Goal: Task Accomplishment & Management: Use online tool/utility

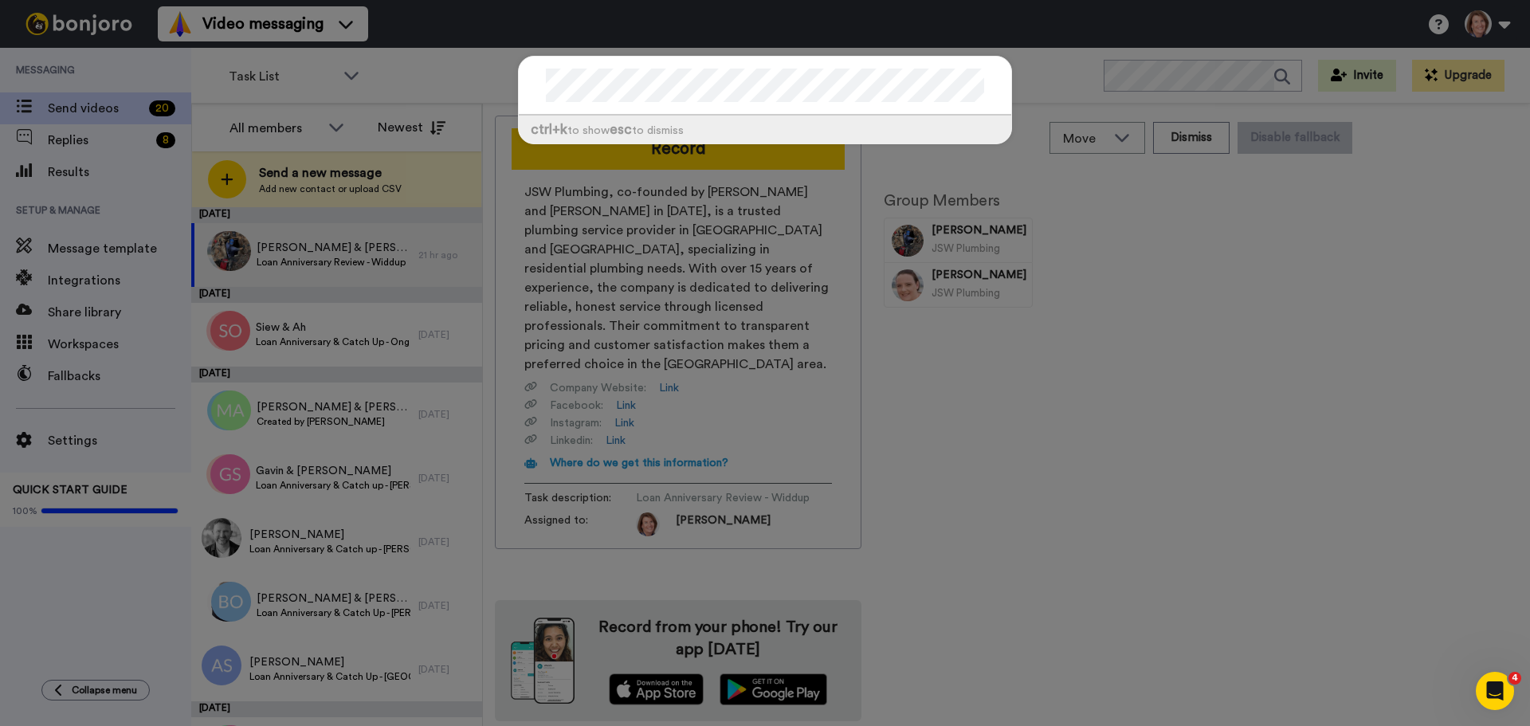
click at [669, 129] on div "ctrl +k to show esc to dismiss" at bounding box center [765, 130] width 492 height 28
click at [591, 354] on div "ctrl +k to show esc to dismiss" at bounding box center [765, 363] width 1530 height 726
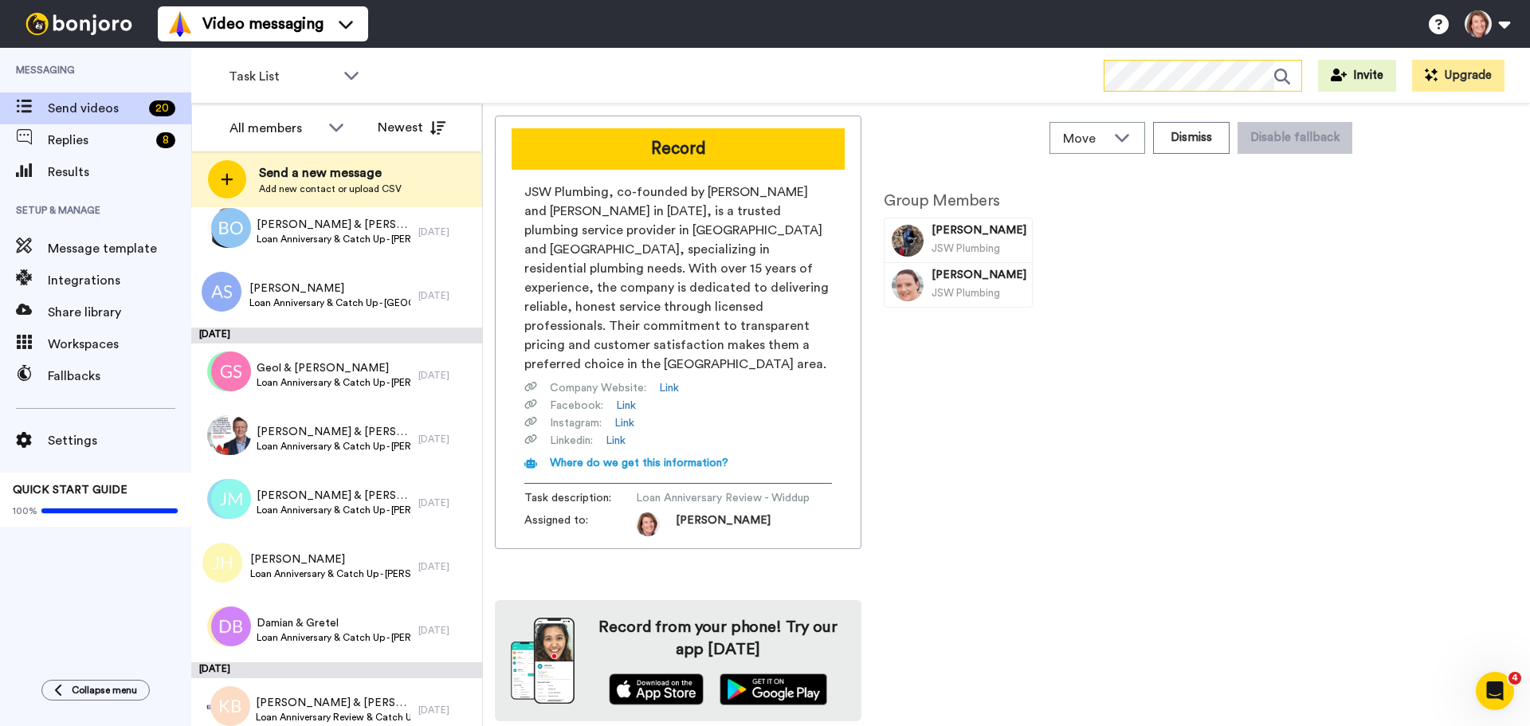
scroll to position [398, 0]
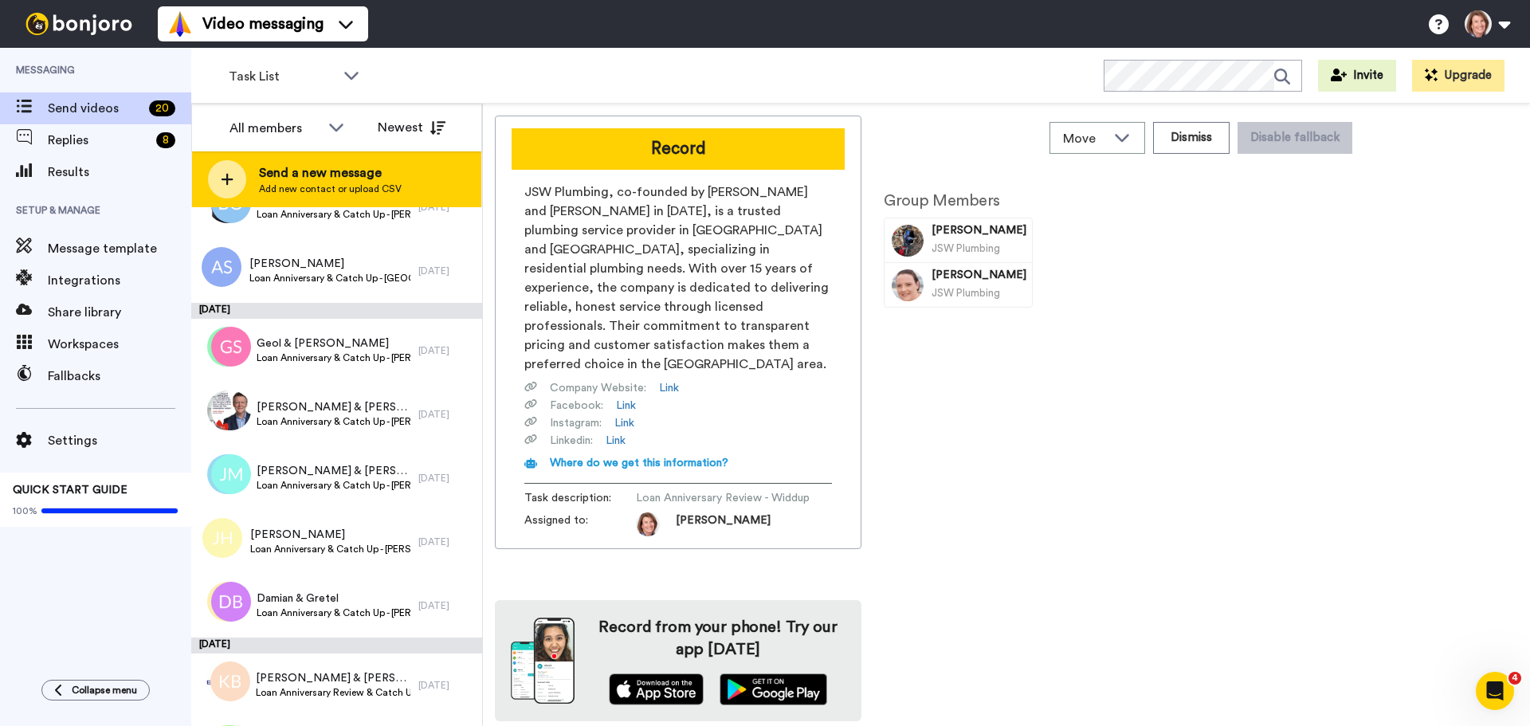
click at [417, 176] on div "Send a new message Add new contact or upload CSV" at bounding box center [336, 179] width 289 height 56
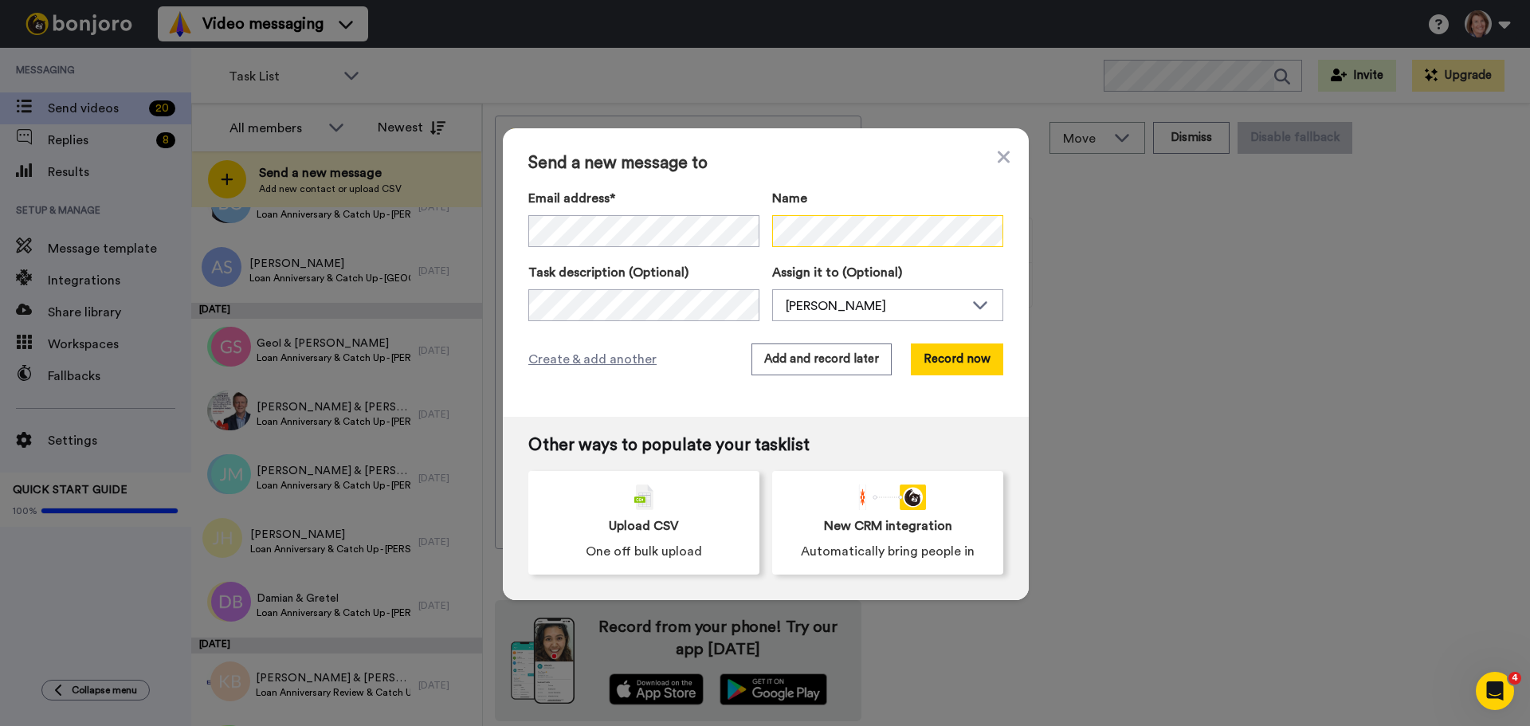
click at [704, 231] on div "Email address* No search result for ‘ [EMAIL_ADDRESS][DOMAIN_NAME] ’ Name" at bounding box center [765, 219] width 475 height 61
click at [626, 363] on span "Create & add another" at bounding box center [592, 359] width 128 height 19
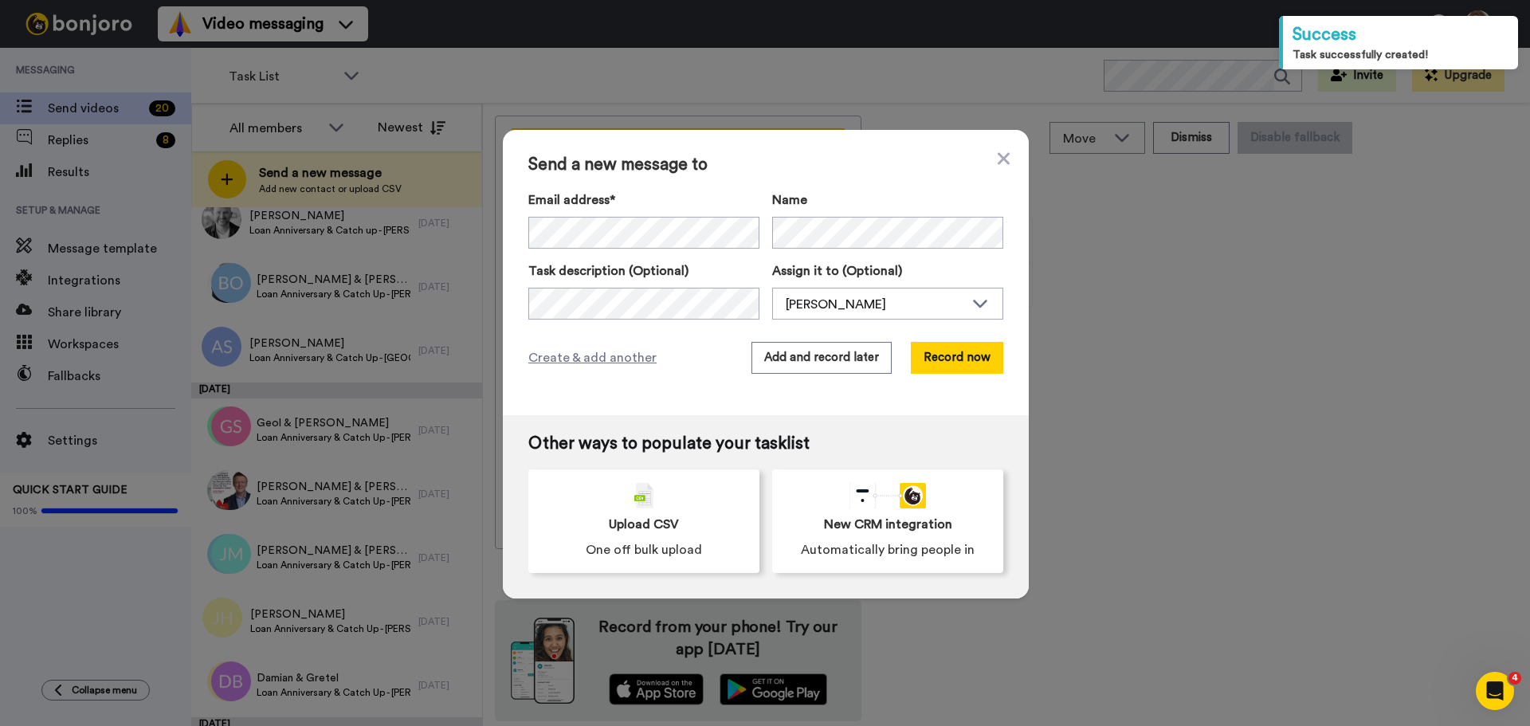
scroll to position [478, 0]
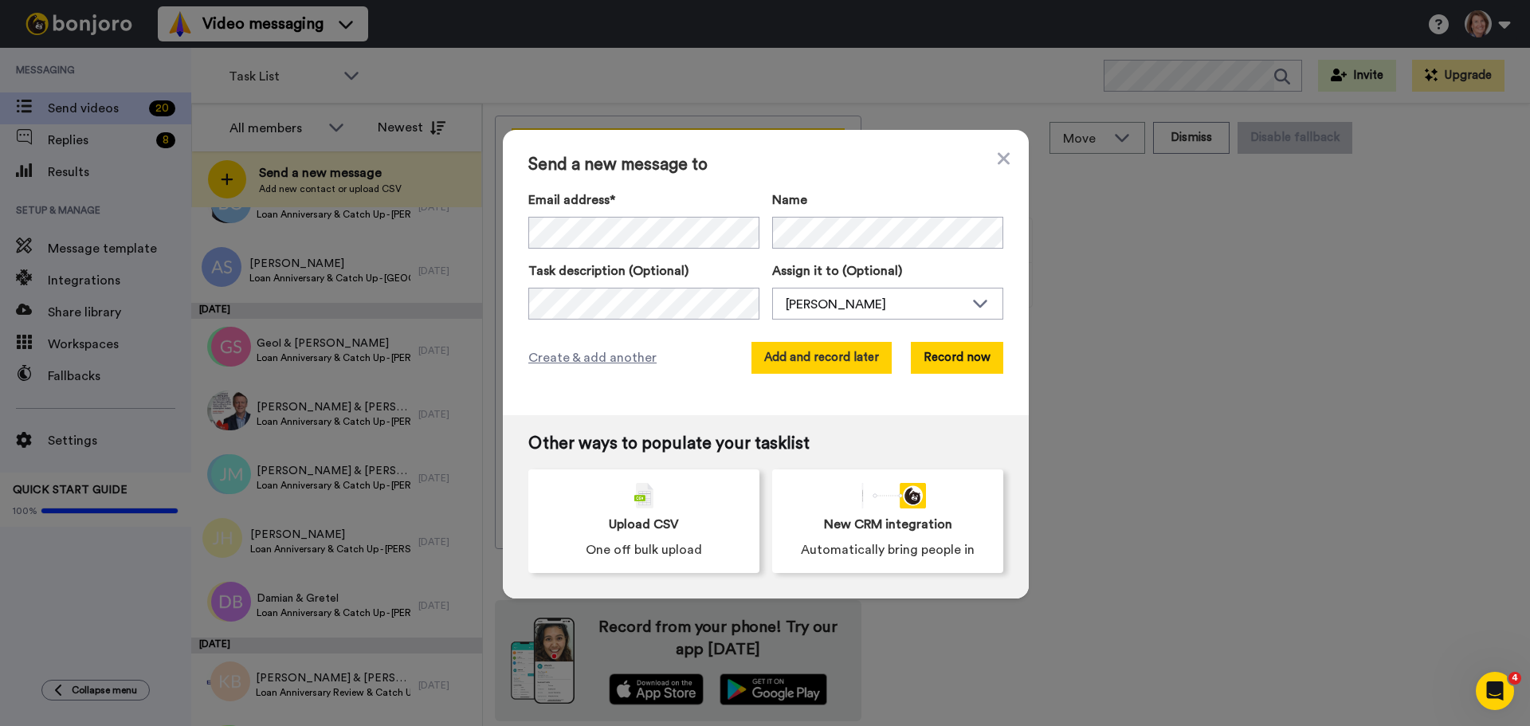
click at [862, 367] on button "Add and record later" at bounding box center [821, 358] width 140 height 32
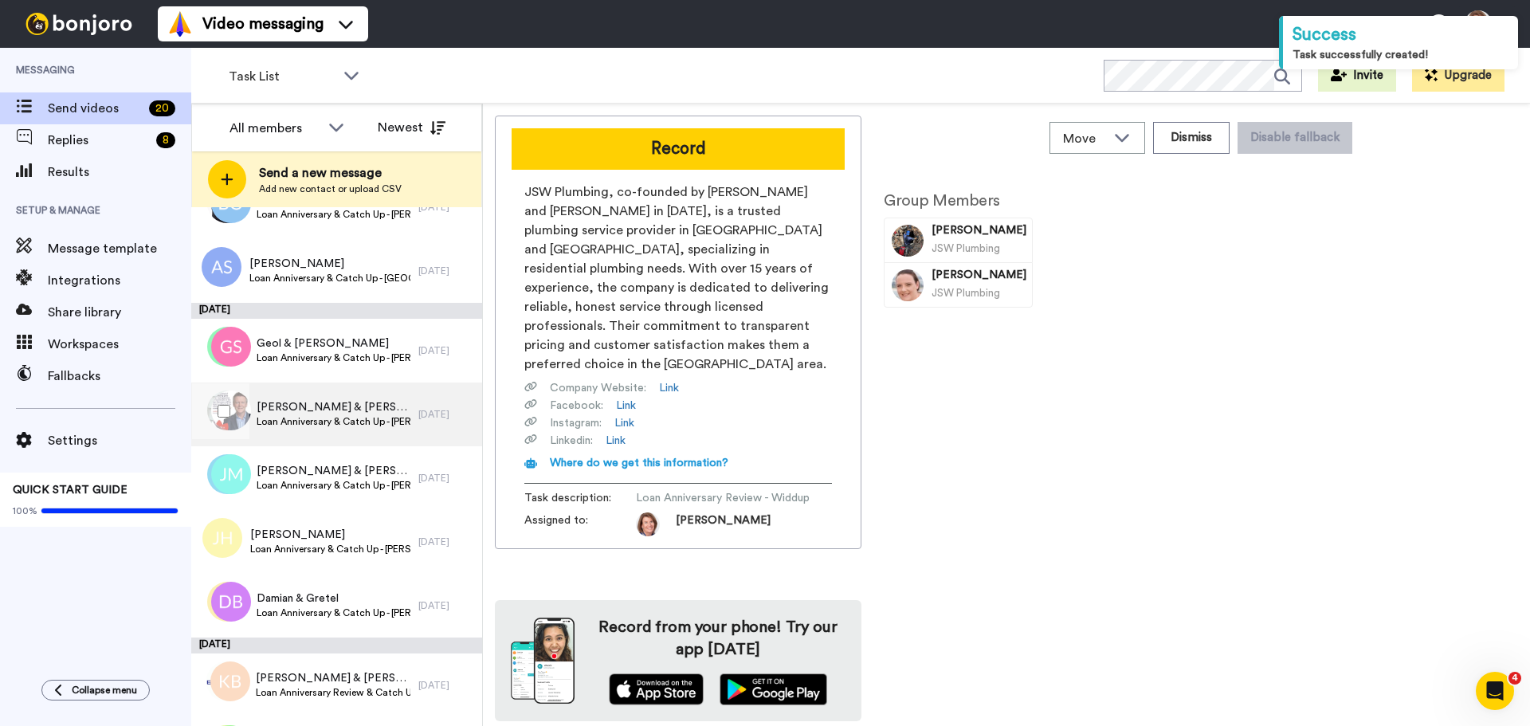
scroll to position [0, 0]
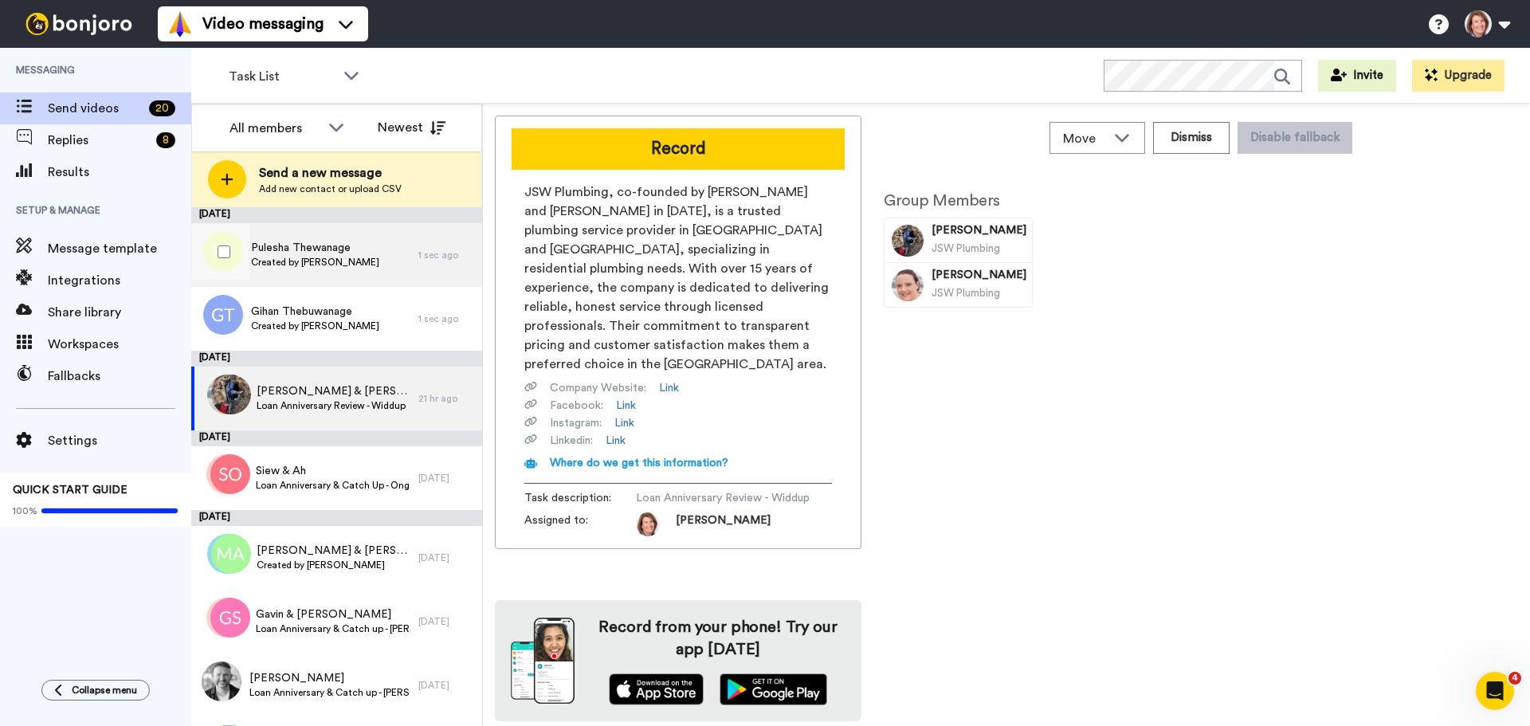
click at [338, 249] on span "Pulesha Thewanage" at bounding box center [315, 248] width 128 height 16
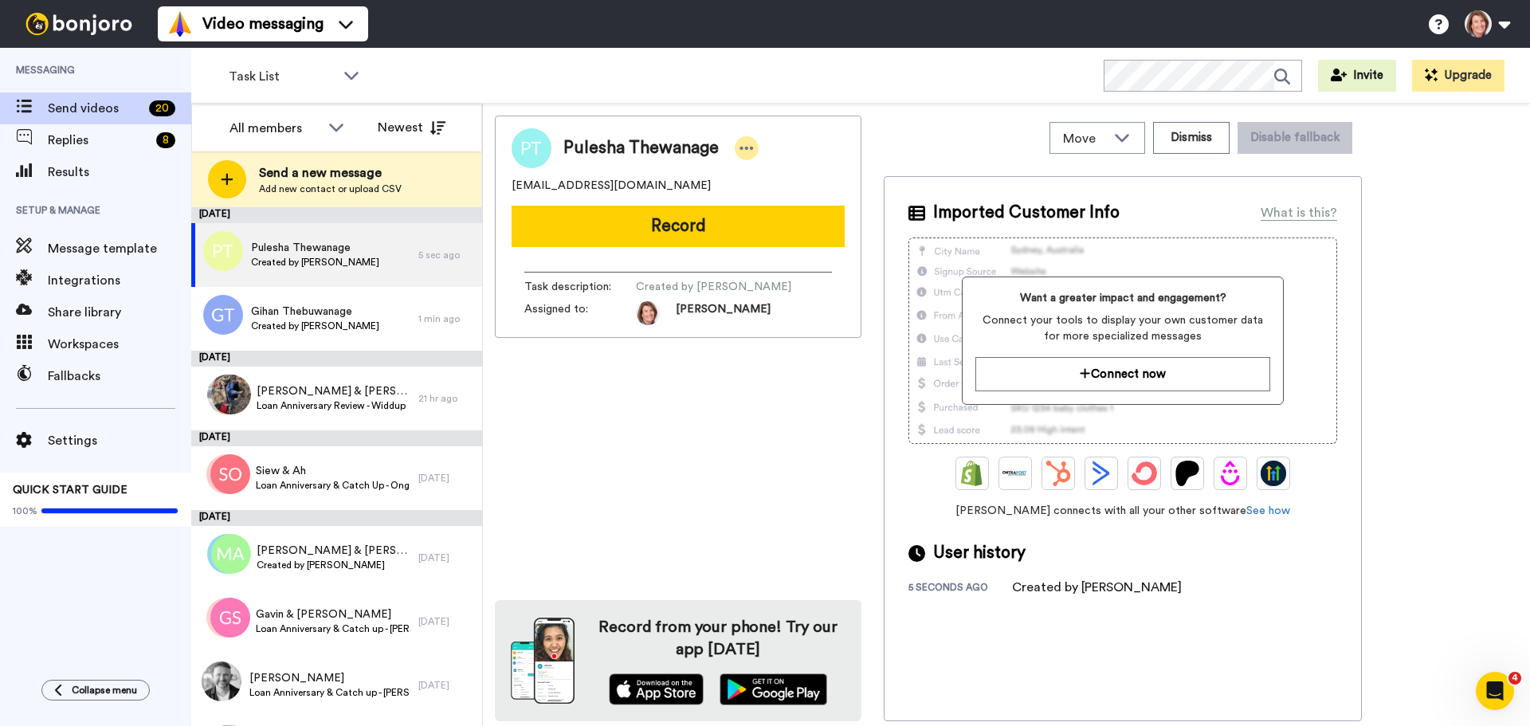
click at [739, 148] on icon at bounding box center [746, 148] width 14 height 16
click at [816, 172] on li "Edit contact" at bounding box center [787, 175] width 116 height 22
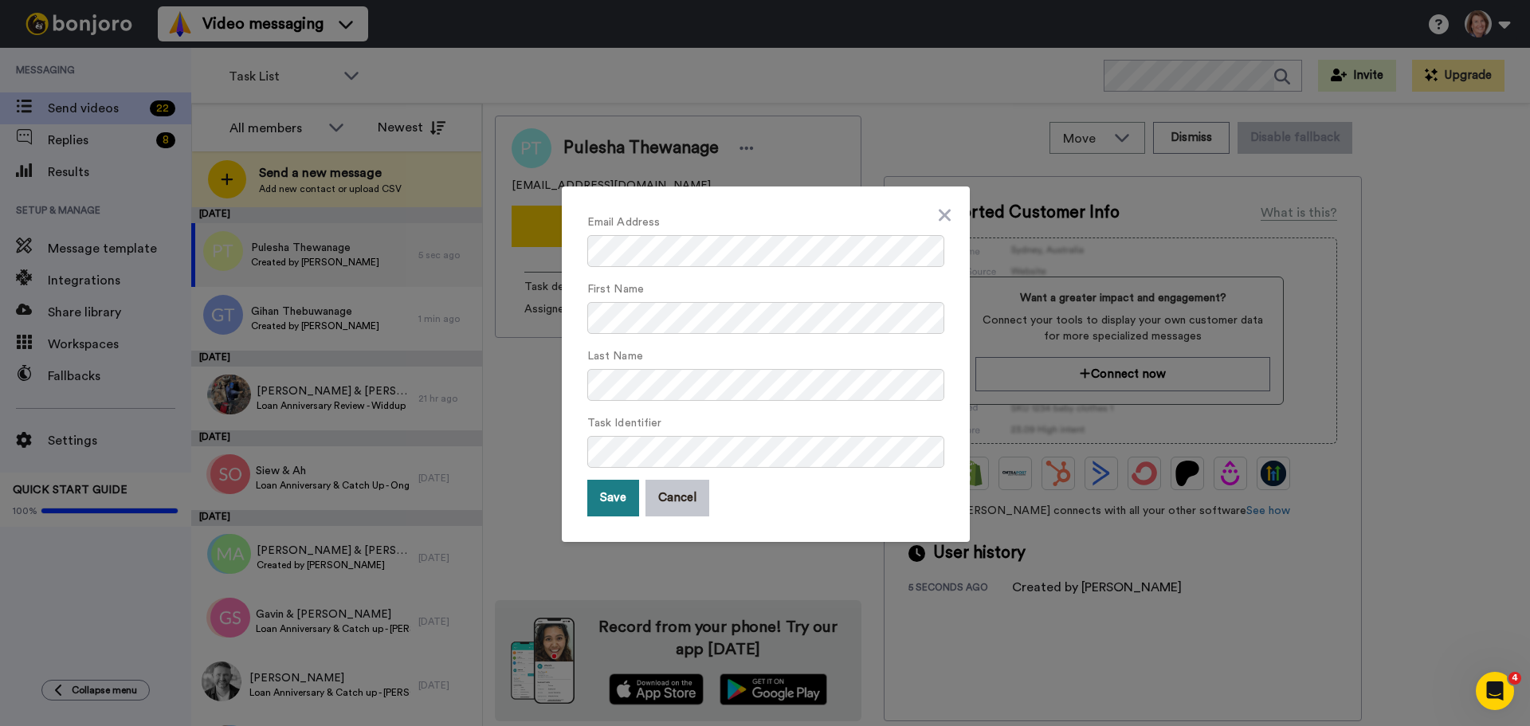
click at [602, 496] on button "Save" at bounding box center [613, 498] width 52 height 37
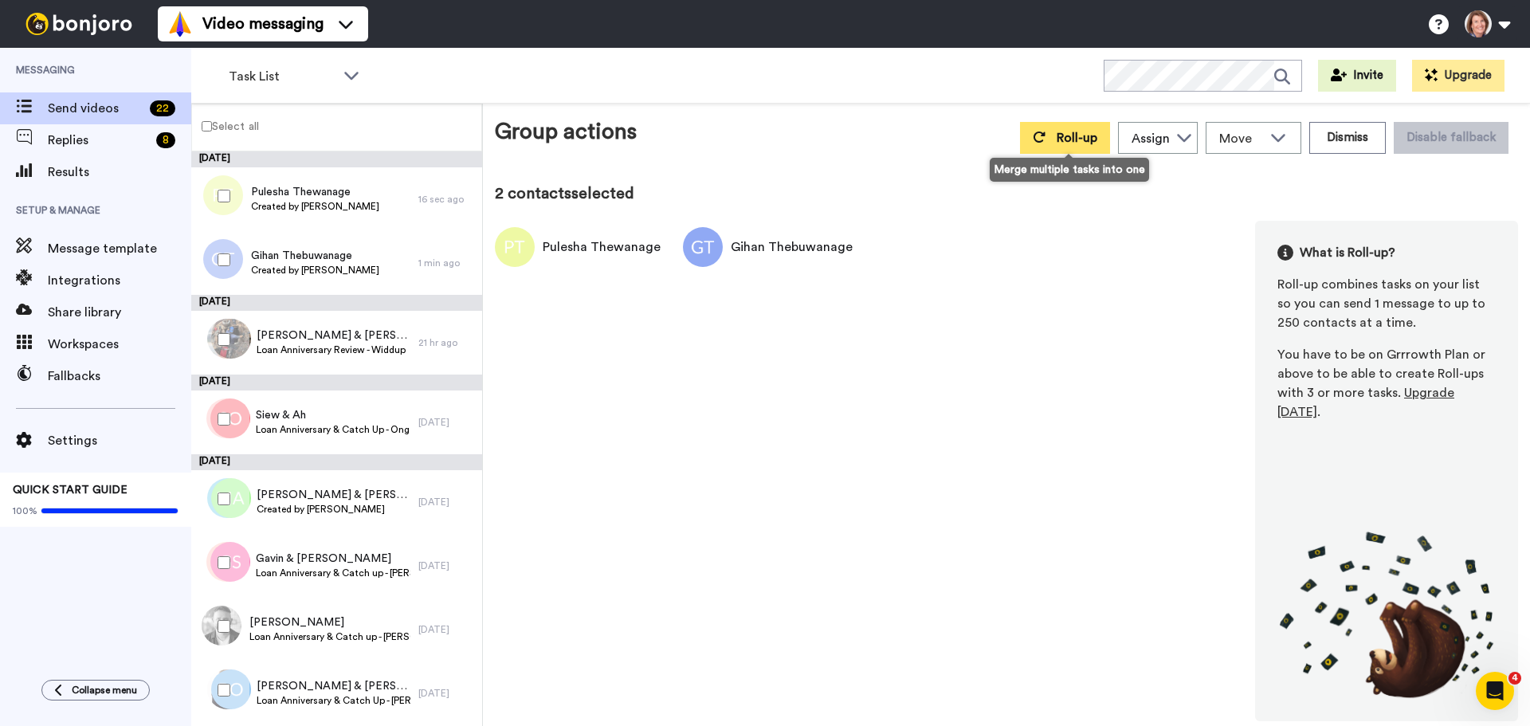
click at [1068, 125] on button "Roll-up" at bounding box center [1065, 138] width 90 height 32
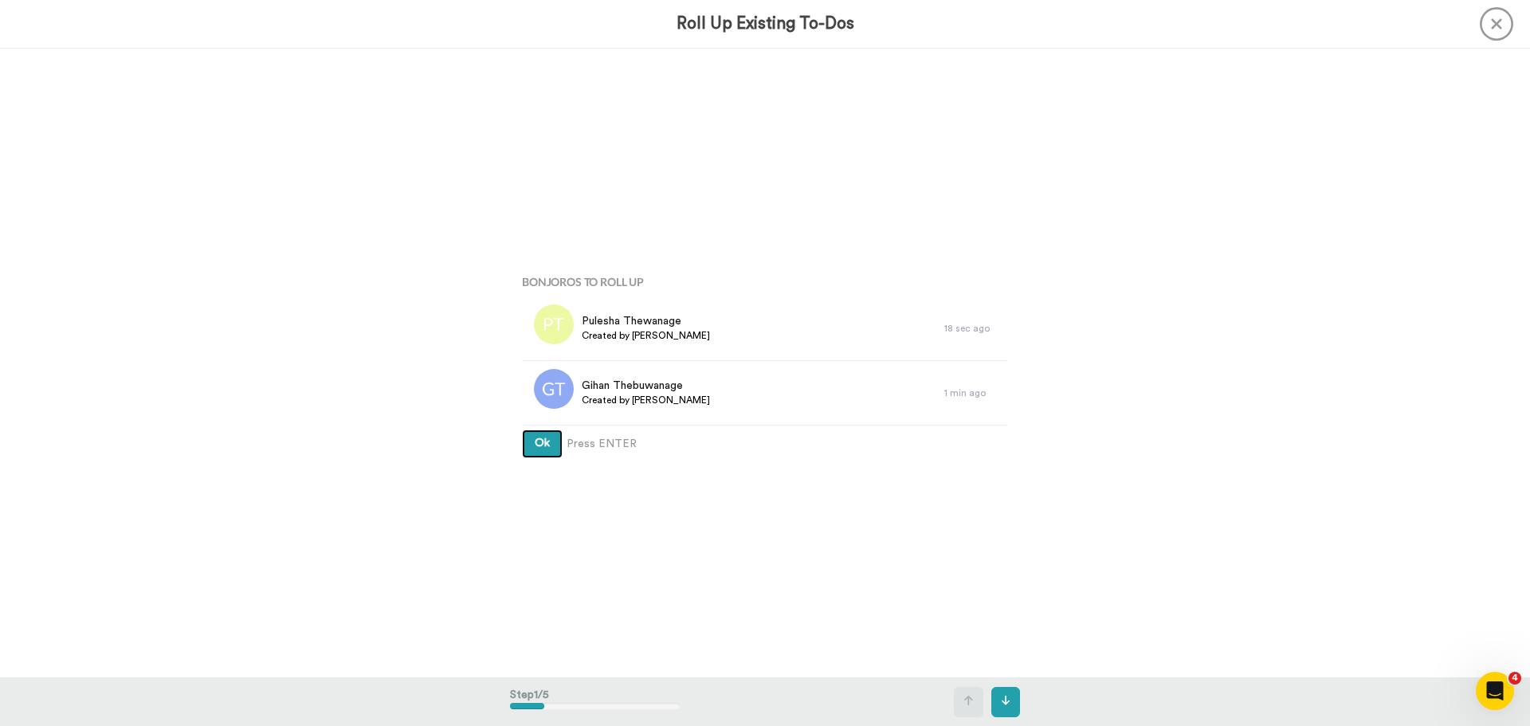
click at [522, 429] on button "Ok" at bounding box center [542, 443] width 41 height 29
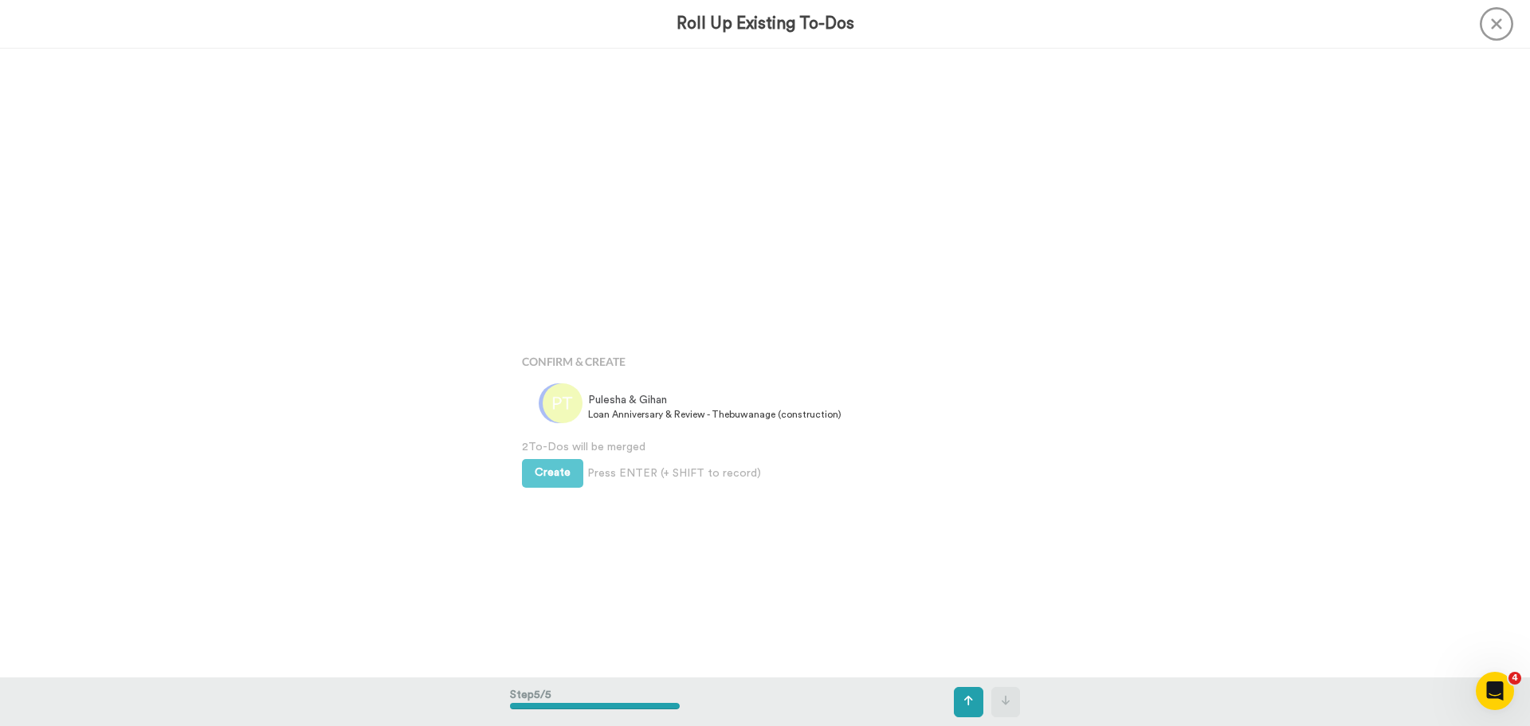
scroll to position [2516, 0]
